Goal: Task Accomplishment & Management: Manage account settings

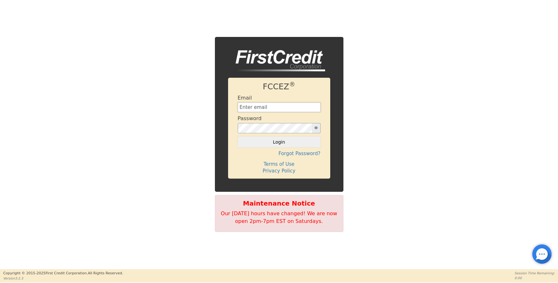
type input "[EMAIL_ADDRESS][DOMAIN_NAME]"
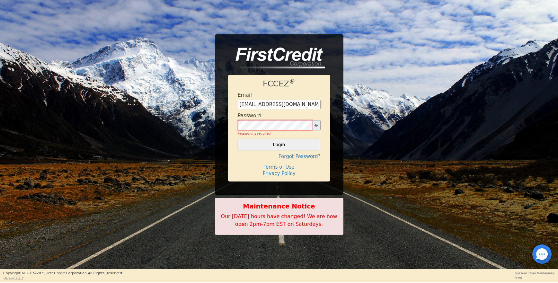
click at [279, 142] on button "Login" at bounding box center [279, 144] width 83 height 11
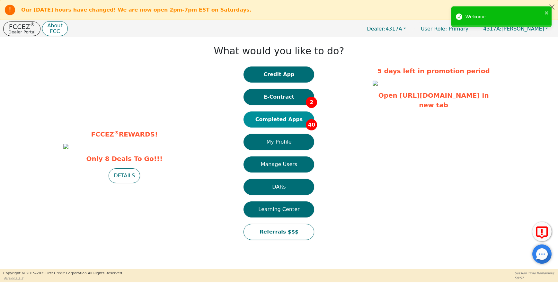
click at [284, 120] on button "Completed Apps 40" at bounding box center [279, 120] width 71 height 16
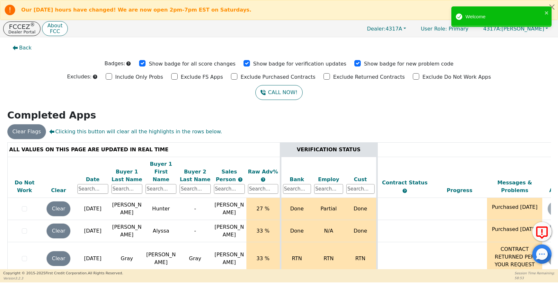
click at [92, 176] on div "Date" at bounding box center [92, 180] width 31 height 8
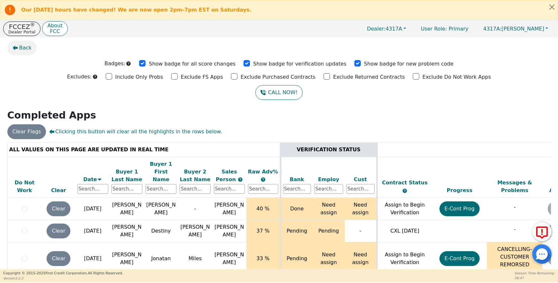
click at [21, 49] on span "Back" at bounding box center [25, 48] width 13 height 8
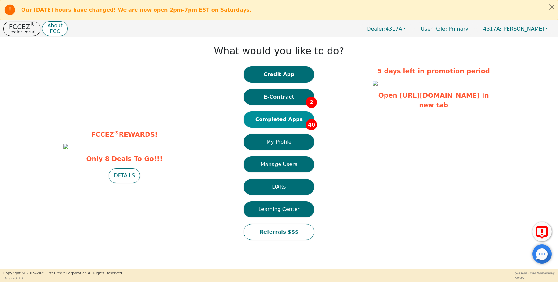
click at [282, 117] on button "Completed Apps 40" at bounding box center [279, 120] width 71 height 16
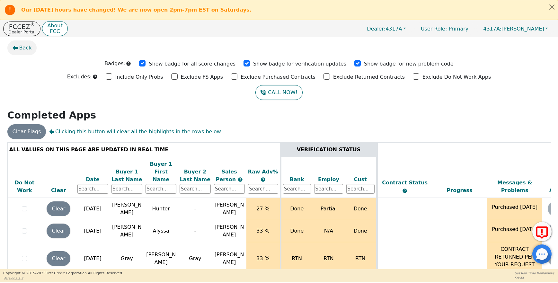
click at [24, 48] on span "Back" at bounding box center [25, 48] width 13 height 8
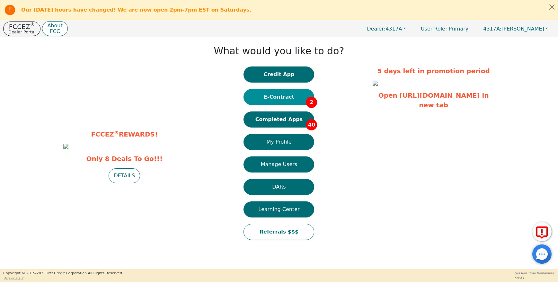
click at [278, 96] on button "E-Contract 2" at bounding box center [279, 97] width 71 height 16
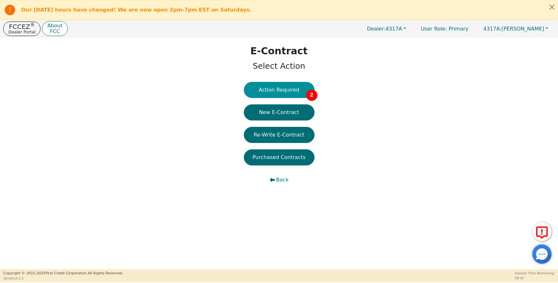
click at [285, 85] on button "Action Required 2" at bounding box center [279, 90] width 71 height 16
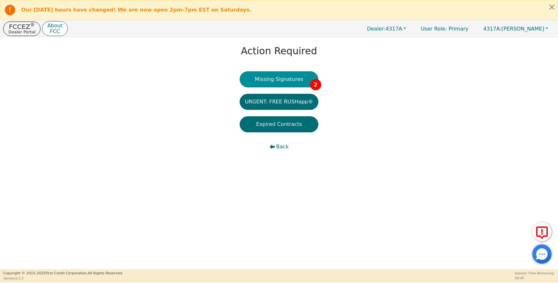
click at [288, 81] on button "Missing Signatures 2" at bounding box center [279, 79] width 79 height 16
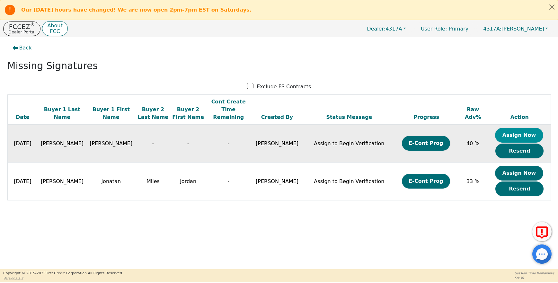
click at [517, 128] on button "Assign Now" at bounding box center [519, 135] width 48 height 15
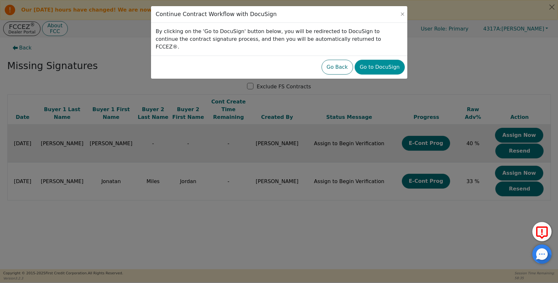
click at [383, 61] on button "Go to DocuSign" at bounding box center [380, 67] width 50 height 15
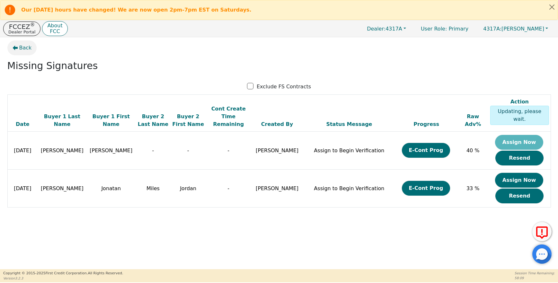
click at [23, 48] on span "Back" at bounding box center [25, 48] width 13 height 8
